Goal: Transaction & Acquisition: Download file/media

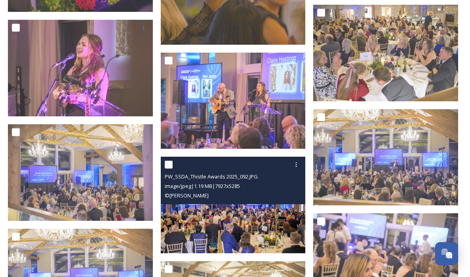
scroll to position [3722, 0]
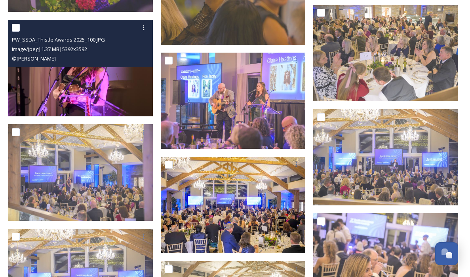
click at [102, 74] on img at bounding box center [80, 68] width 145 height 97
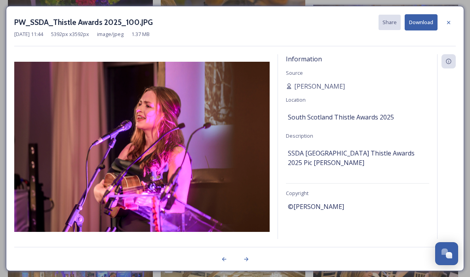
click at [426, 22] on button "Download" at bounding box center [421, 22] width 33 height 16
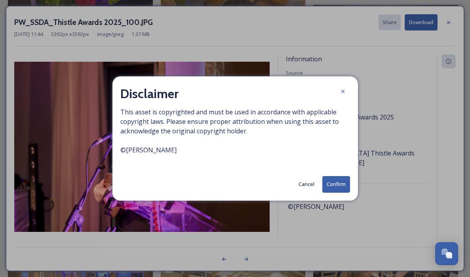
click at [337, 185] on button "Confirm" at bounding box center [336, 184] width 28 height 16
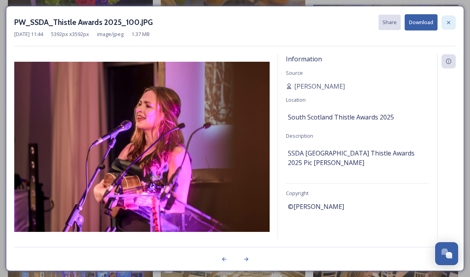
click at [449, 21] on icon at bounding box center [448, 22] width 6 height 6
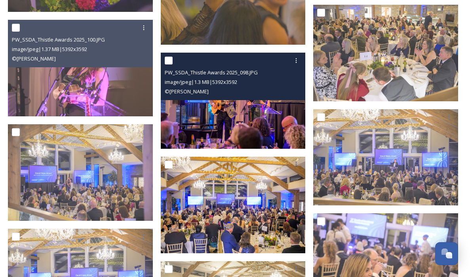
click at [229, 112] on img at bounding box center [233, 101] width 145 height 97
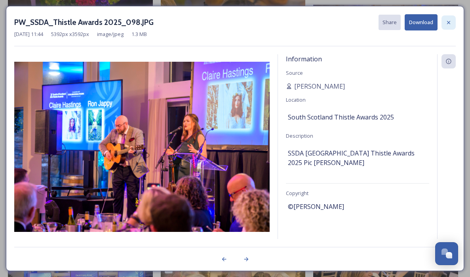
click at [449, 22] on icon at bounding box center [448, 22] width 6 height 6
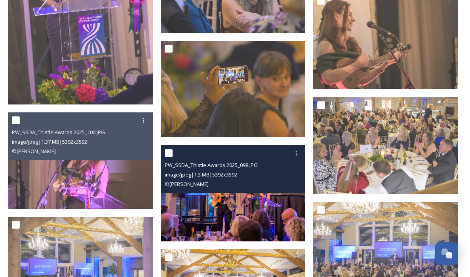
scroll to position [3612, 0]
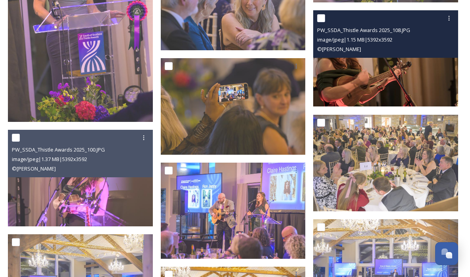
click at [351, 64] on img at bounding box center [385, 58] width 145 height 97
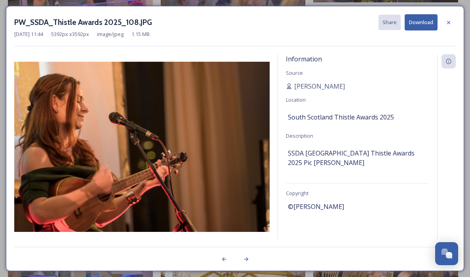
click at [414, 24] on button "Download" at bounding box center [421, 22] width 33 height 16
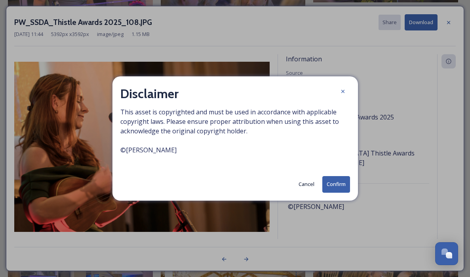
click at [339, 183] on button "Confirm" at bounding box center [336, 184] width 28 height 16
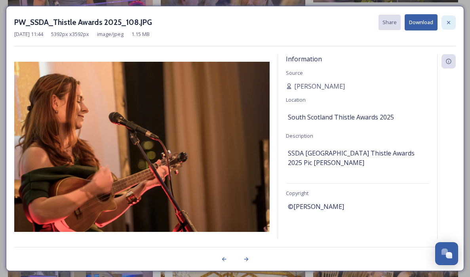
click at [448, 23] on icon at bounding box center [448, 22] width 3 height 3
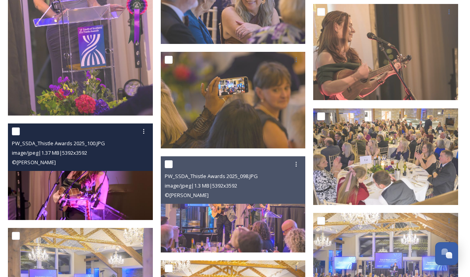
scroll to position [3618, 0]
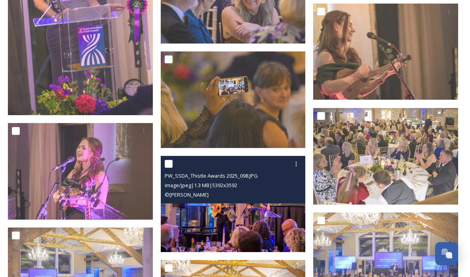
click at [229, 208] on img at bounding box center [233, 204] width 145 height 97
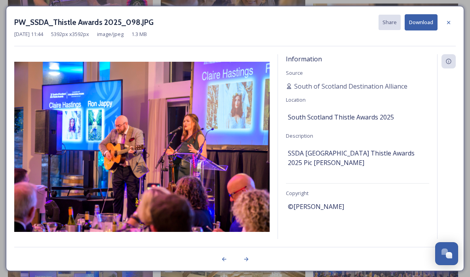
click at [414, 21] on button "Download" at bounding box center [421, 22] width 33 height 16
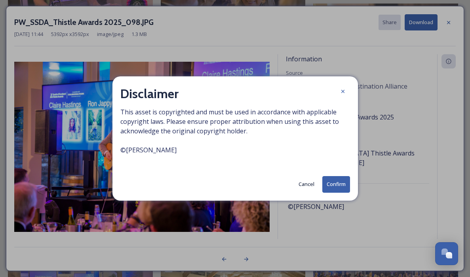
click at [340, 184] on button "Confirm" at bounding box center [336, 184] width 28 height 16
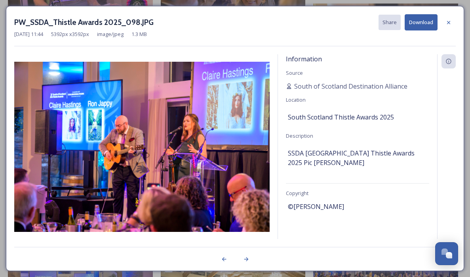
click at [312, 19] on div "PW_SSDA_Thistle Awards 2025_098.JPG Share Download" at bounding box center [234, 22] width 441 height 16
click at [447, 21] on icon at bounding box center [448, 22] width 3 height 3
